Goal: Find specific page/section: Find specific page/section

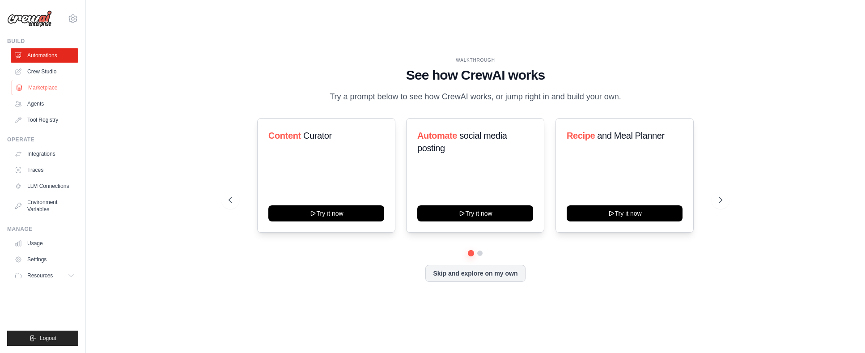
click at [45, 87] on link "Marketplace" at bounding box center [45, 87] width 67 height 14
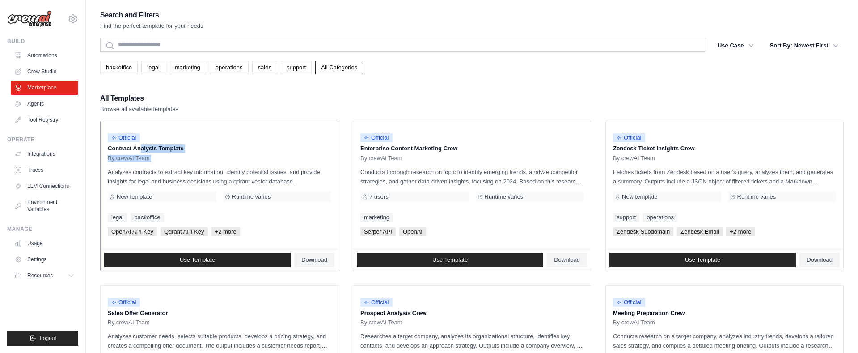
drag, startPoint x: 108, startPoint y: 145, endPoint x: 197, endPoint y: 165, distance: 91.3
click at [197, 165] on div "Official Contract Analysis Template By crewAI Team Analyzes contracts to extrac…" at bounding box center [219, 184] width 237 height 127
click at [263, 62] on link "sales" at bounding box center [264, 67] width 25 height 13
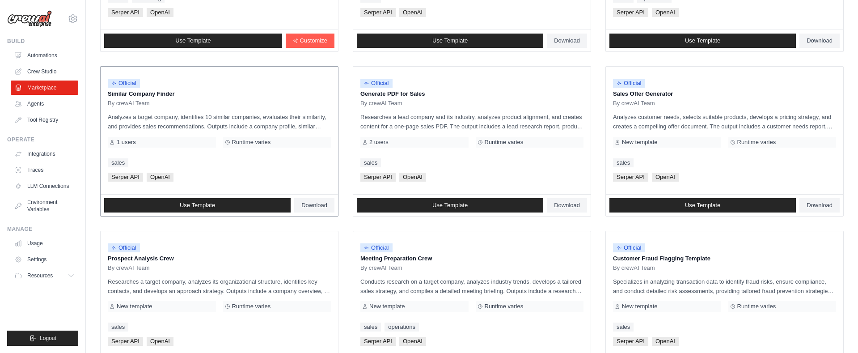
scroll to position [215, 0]
